Goal: Find specific page/section: Find specific page/section

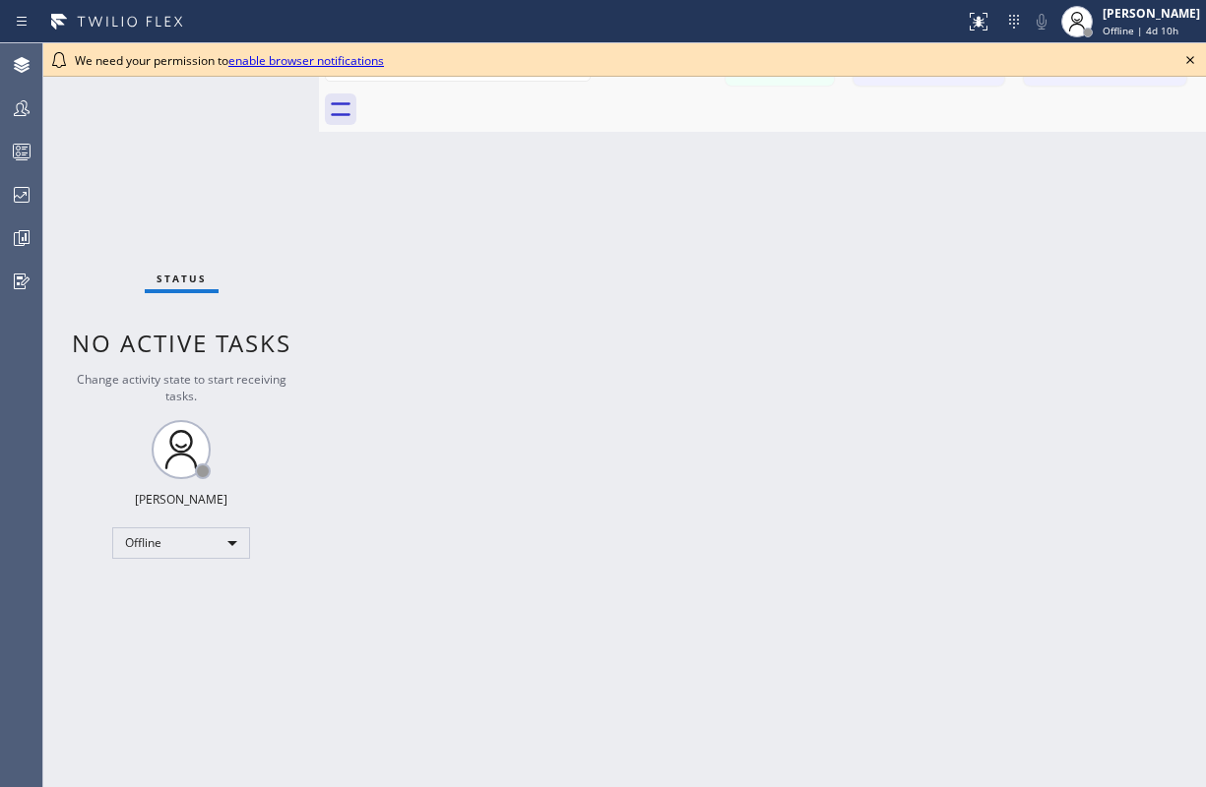
click at [1191, 57] on icon at bounding box center [1190, 60] width 24 height 24
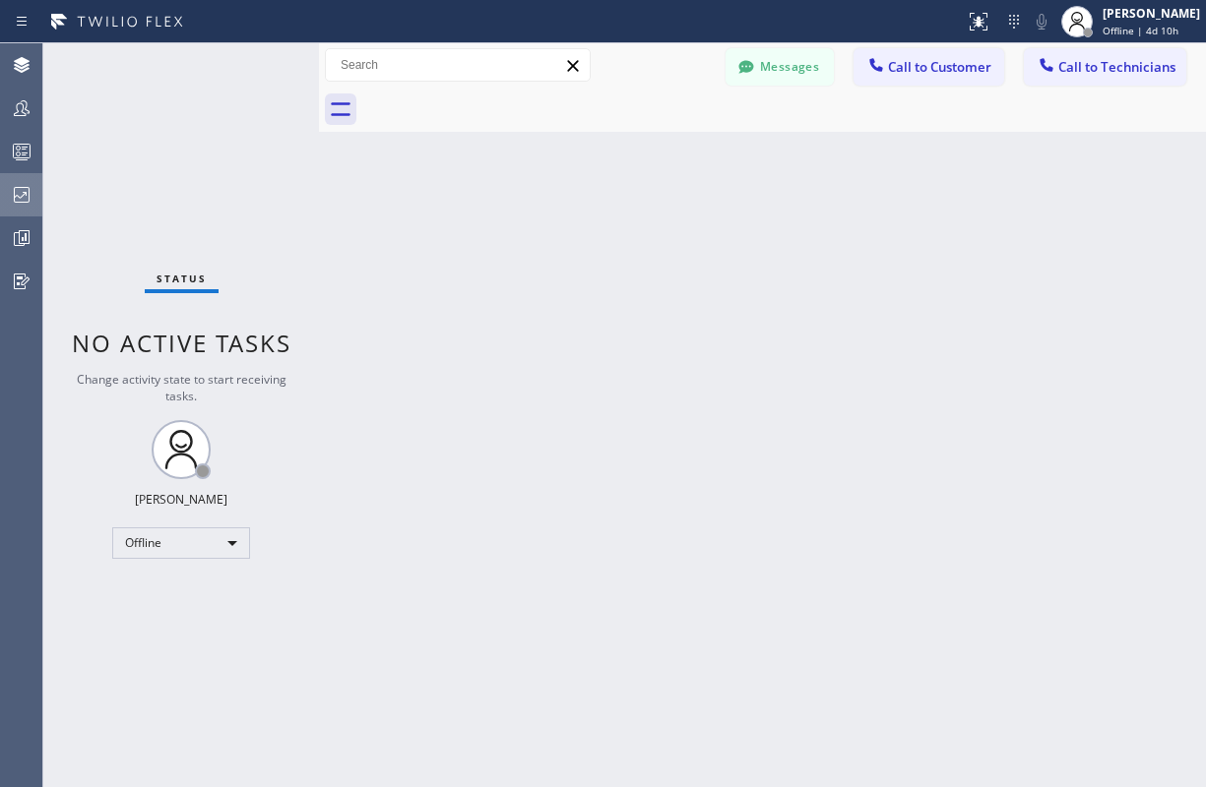
click at [26, 192] on icon at bounding box center [22, 195] width 16 height 16
